Goal: Find specific fact: Find specific fact

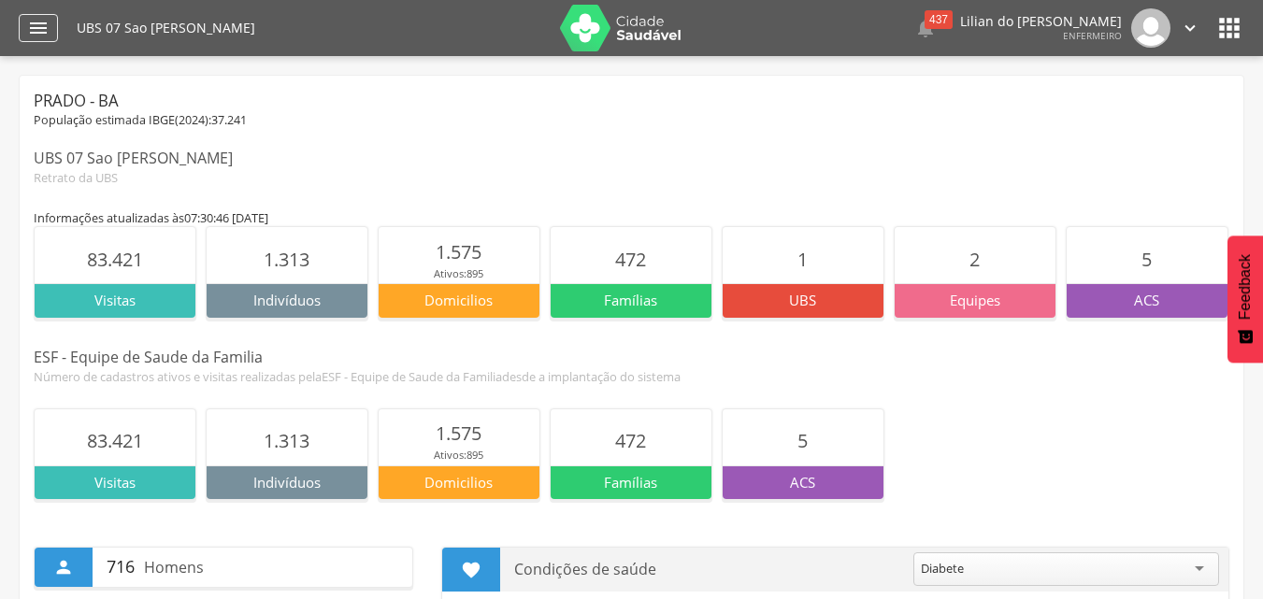
click at [27, 27] on icon "" at bounding box center [38, 28] width 22 height 22
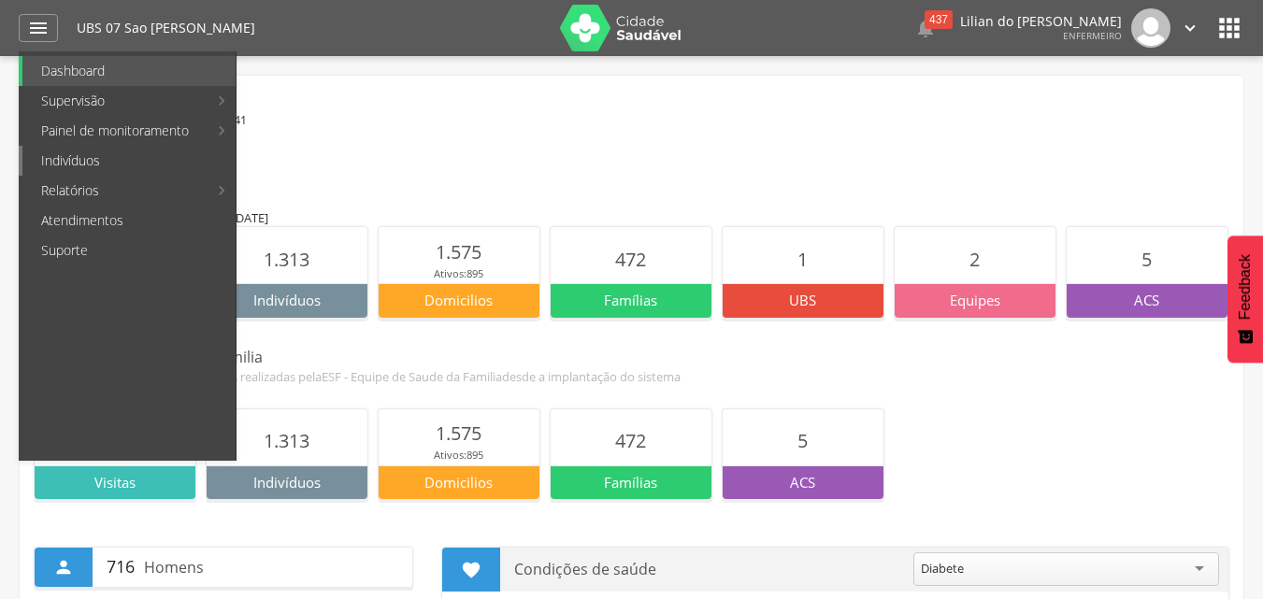
click at [56, 151] on link "Indivíduos" at bounding box center [128, 161] width 213 height 30
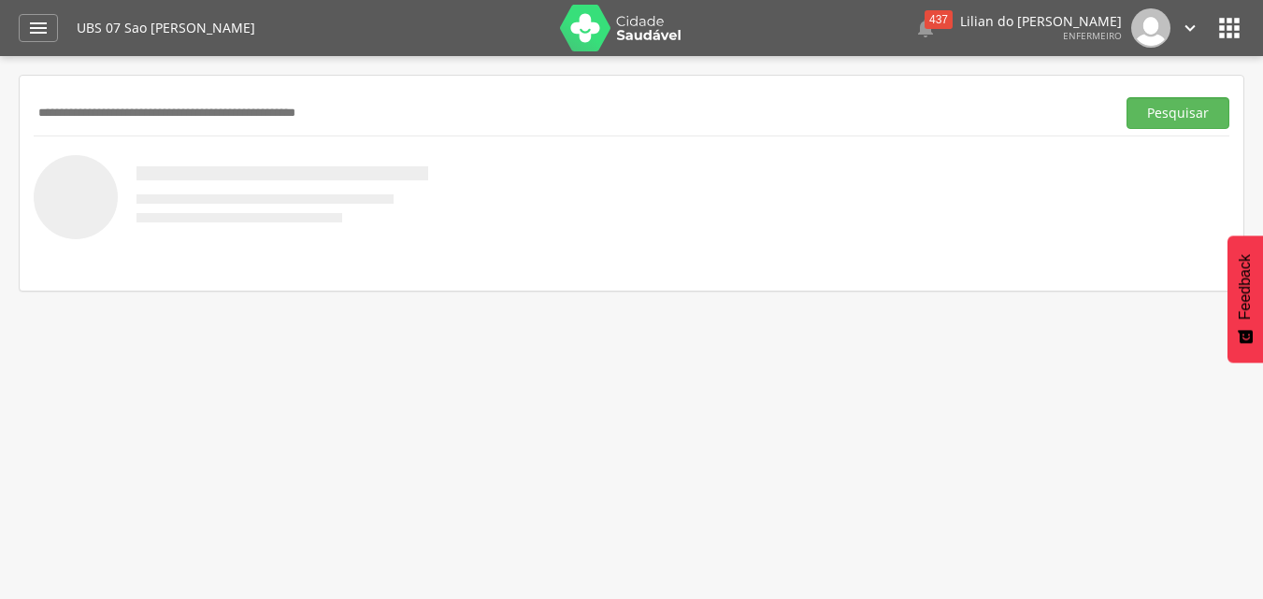
click at [60, 122] on input "text" at bounding box center [571, 113] width 1075 height 32
type input "*****"
click at [1177, 117] on button "Pesquisar" at bounding box center [1178, 113] width 103 height 32
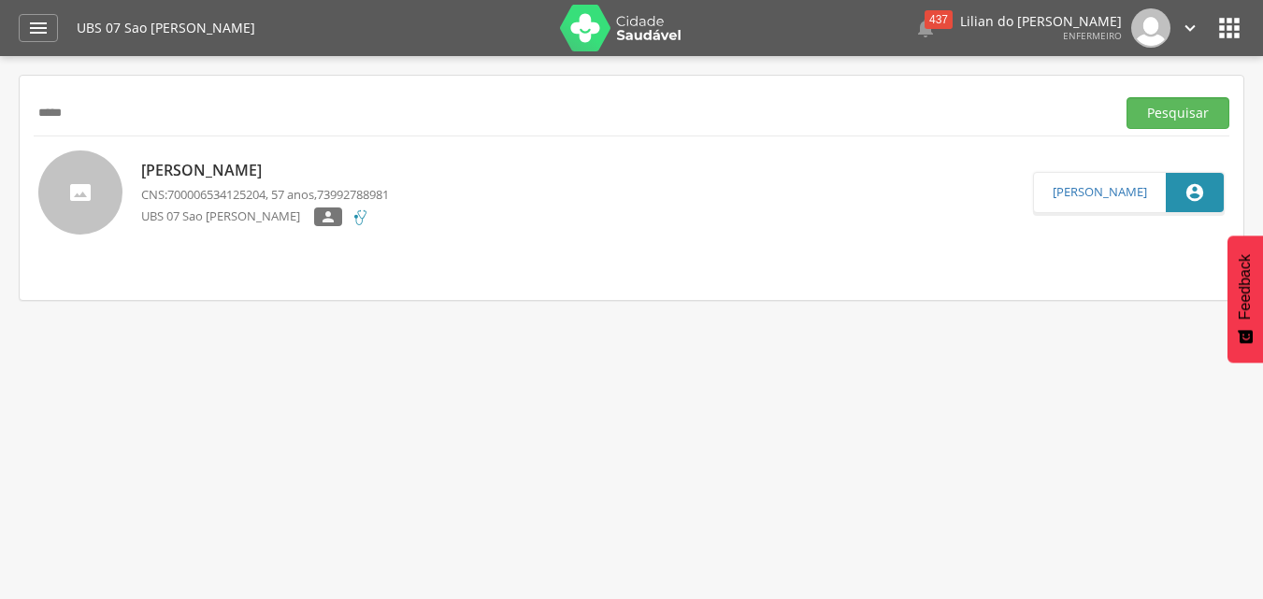
click at [297, 171] on p "[PERSON_NAME]" at bounding box center [265, 171] width 248 height 22
type input "**********"
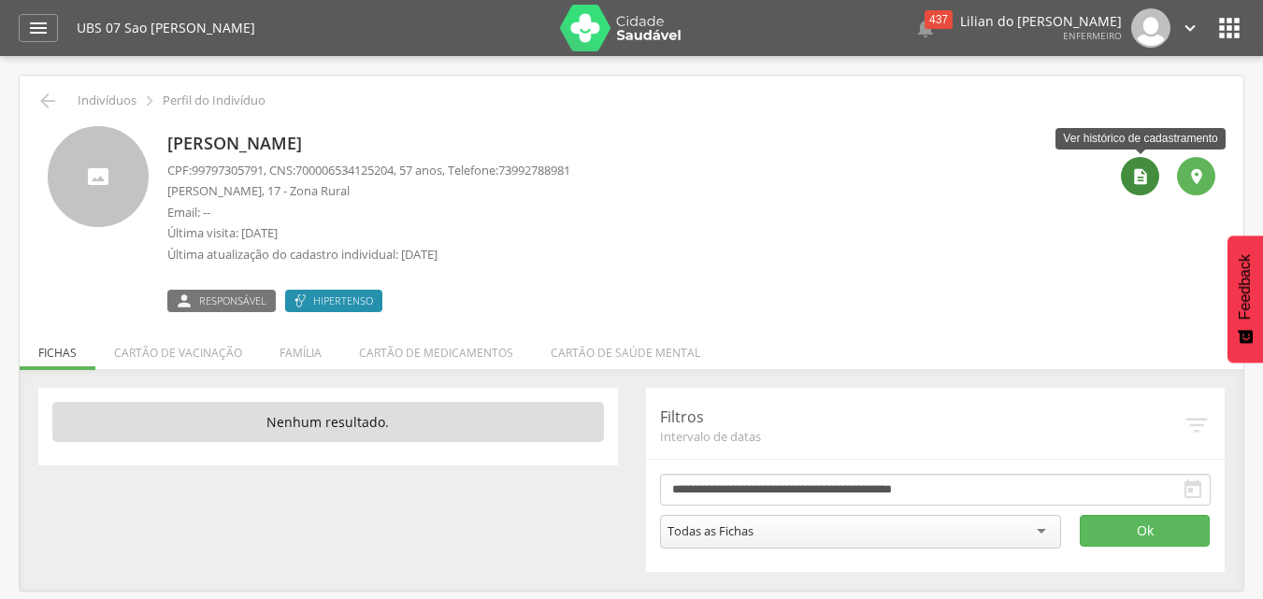
click at [1148, 181] on icon "" at bounding box center [1141, 176] width 19 height 19
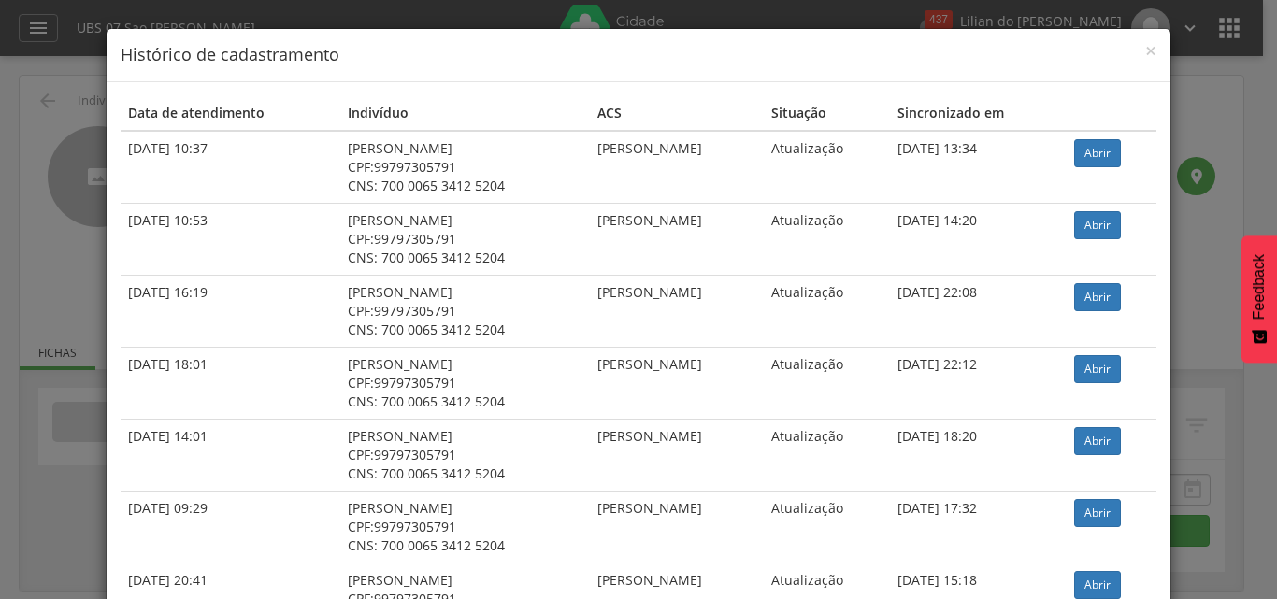
click at [1154, 52] on div "× Histórico de cadastramento" at bounding box center [639, 55] width 1064 height 53
click at [1154, 48] on div "× Histórico de cadastramento" at bounding box center [639, 55] width 1064 height 53
click at [1148, 51] on span "×" at bounding box center [1151, 50] width 11 height 26
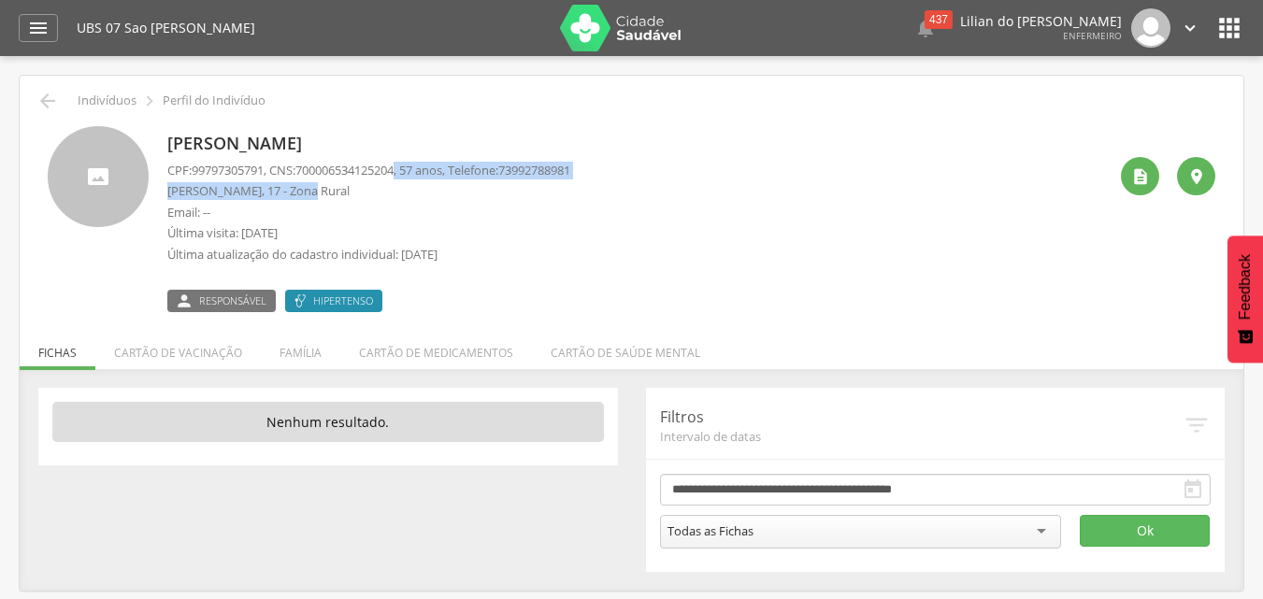
drag, startPoint x: 411, startPoint y: 173, endPoint x: 353, endPoint y: 199, distance: 64.5
click at [303, 189] on div "CPF: 99797305791 , CNS: [PHONE_NUMBER] , 57 anos, Telefone: [PHONE_NUMBER] [PER…" at bounding box center [368, 217] width 403 height 111
click at [877, 345] on ul "Fichas Cartão de vacinação Família Cartão de medicamentos Cartão de saúde mental" at bounding box center [632, 353] width 1224 height 16
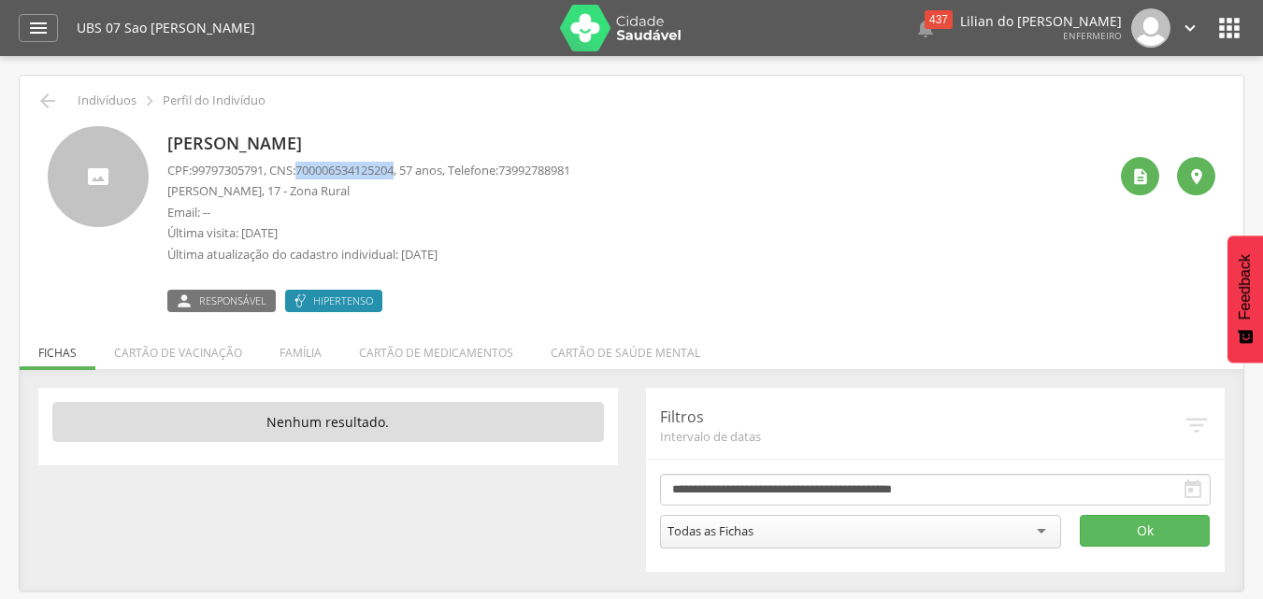
drag, startPoint x: 411, startPoint y: 173, endPoint x: 310, endPoint y: 173, distance: 101.9
click at [310, 173] on p "CPF: 99797305791 , CNS: [PHONE_NUMBER] , 57 anos, Telefone: [PHONE_NUMBER]" at bounding box center [368, 171] width 403 height 18
copy span "700006534125204"
